Goal: Navigation & Orientation: Find specific page/section

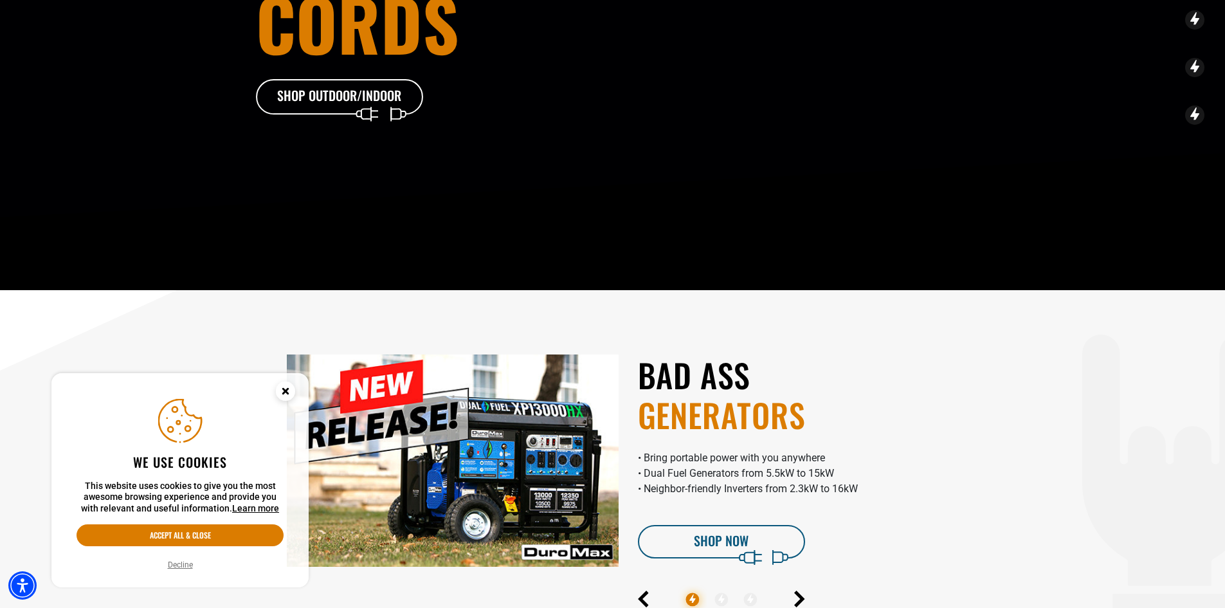
click at [288, 387] on circle "Cookie Consent" at bounding box center [285, 390] width 19 height 19
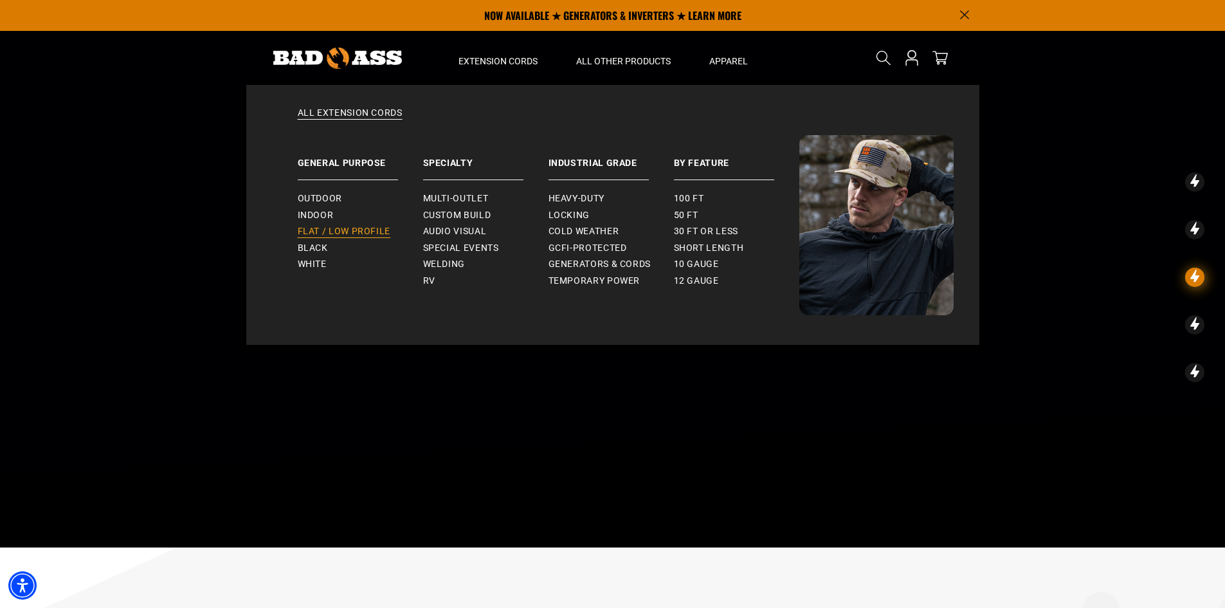
click at [343, 236] on span "Flat / Low Profile" at bounding box center [344, 232] width 93 height 12
